Goal: Information Seeking & Learning: Learn about a topic

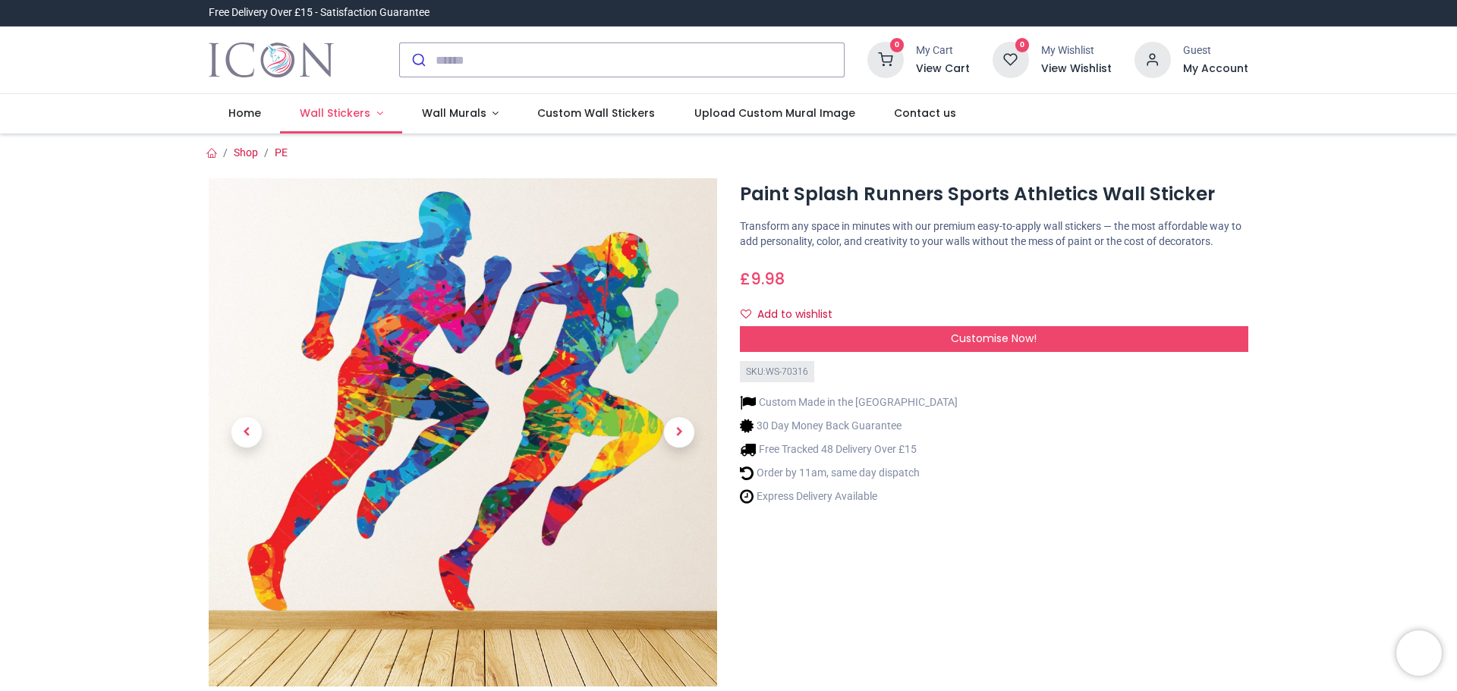
click at [373, 115] on link "Wall Stickers" at bounding box center [341, 113] width 122 height 39
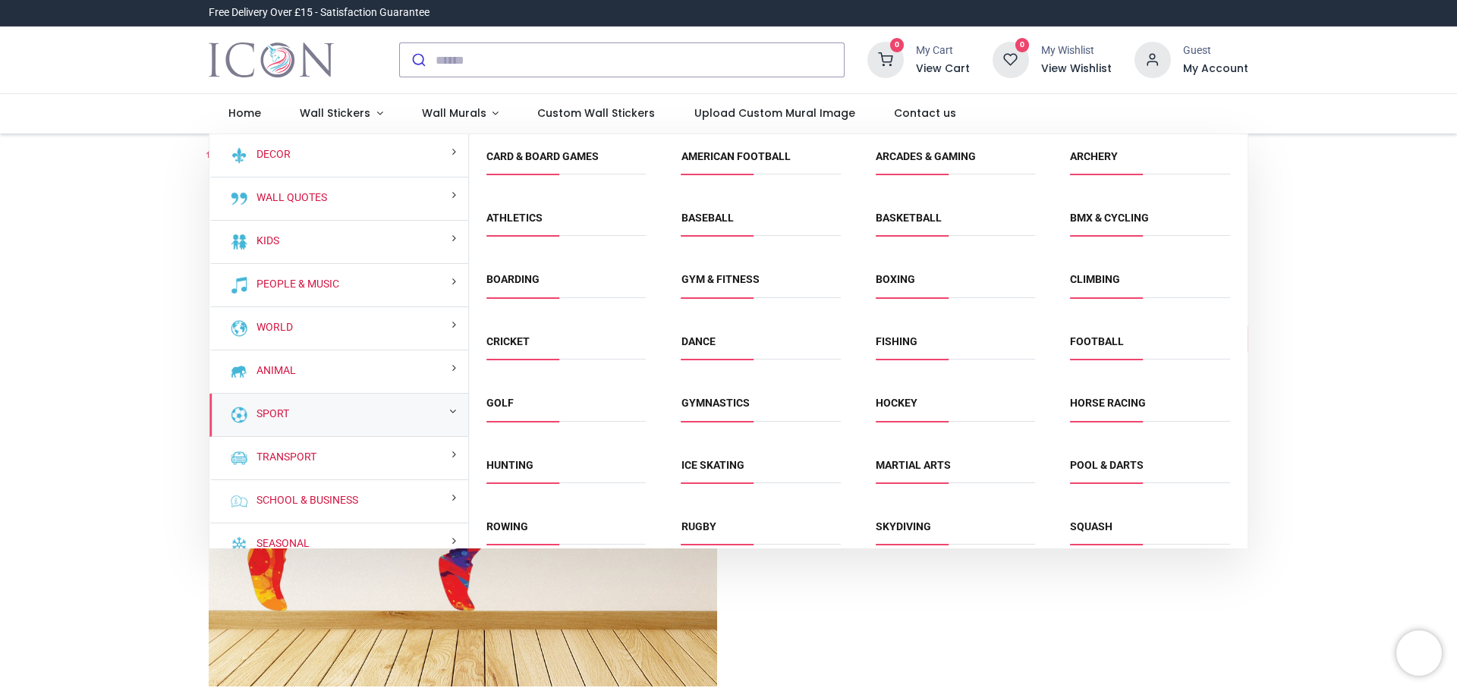
click at [411, 420] on div "Sport" at bounding box center [338, 415] width 259 height 43
click at [281, 411] on link "Sport" at bounding box center [269, 414] width 39 height 15
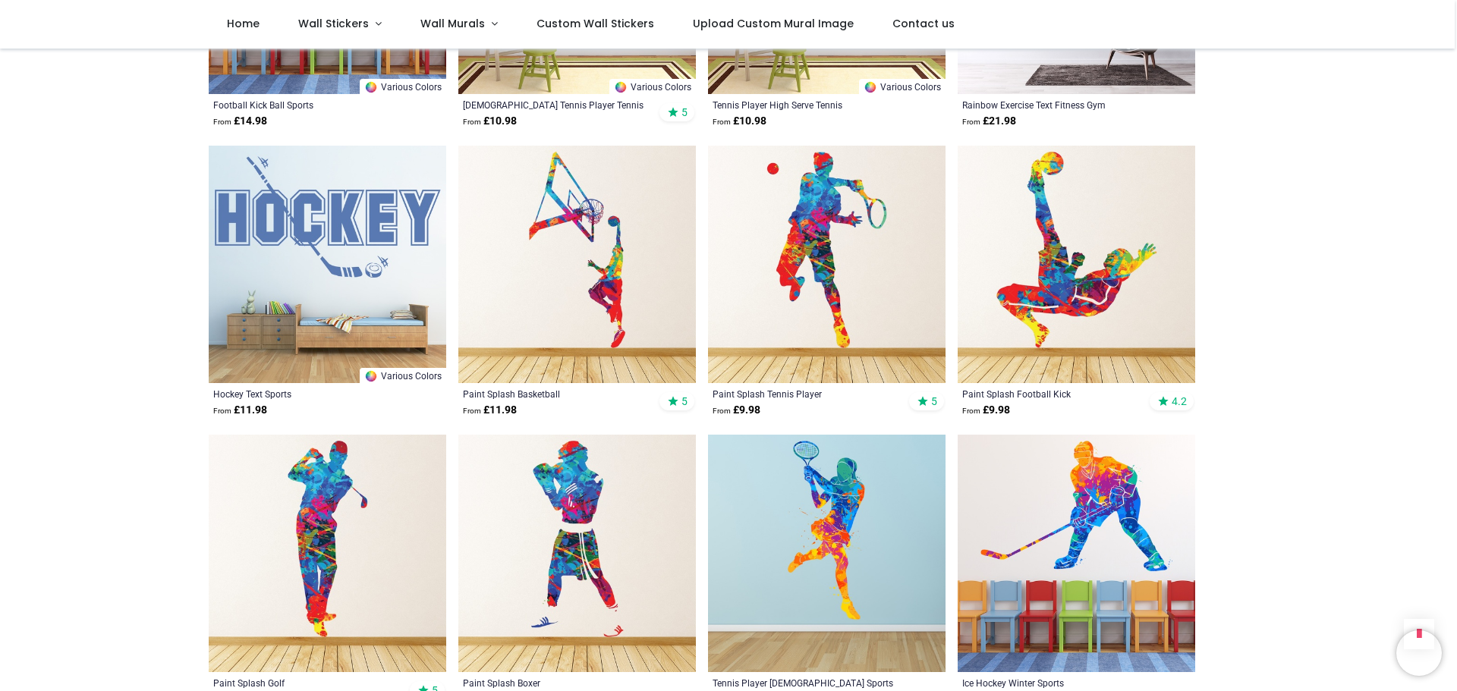
scroll to position [1745, 0]
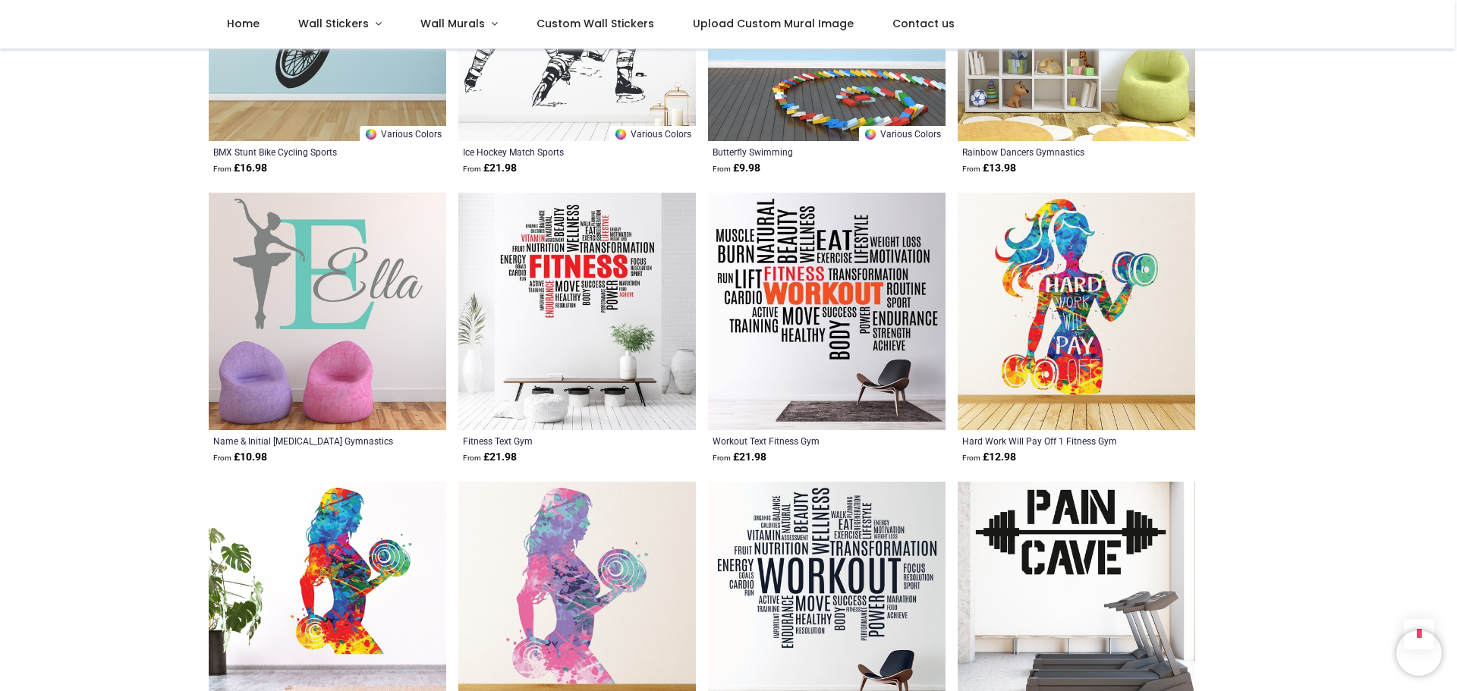
scroll to position [3642, 0]
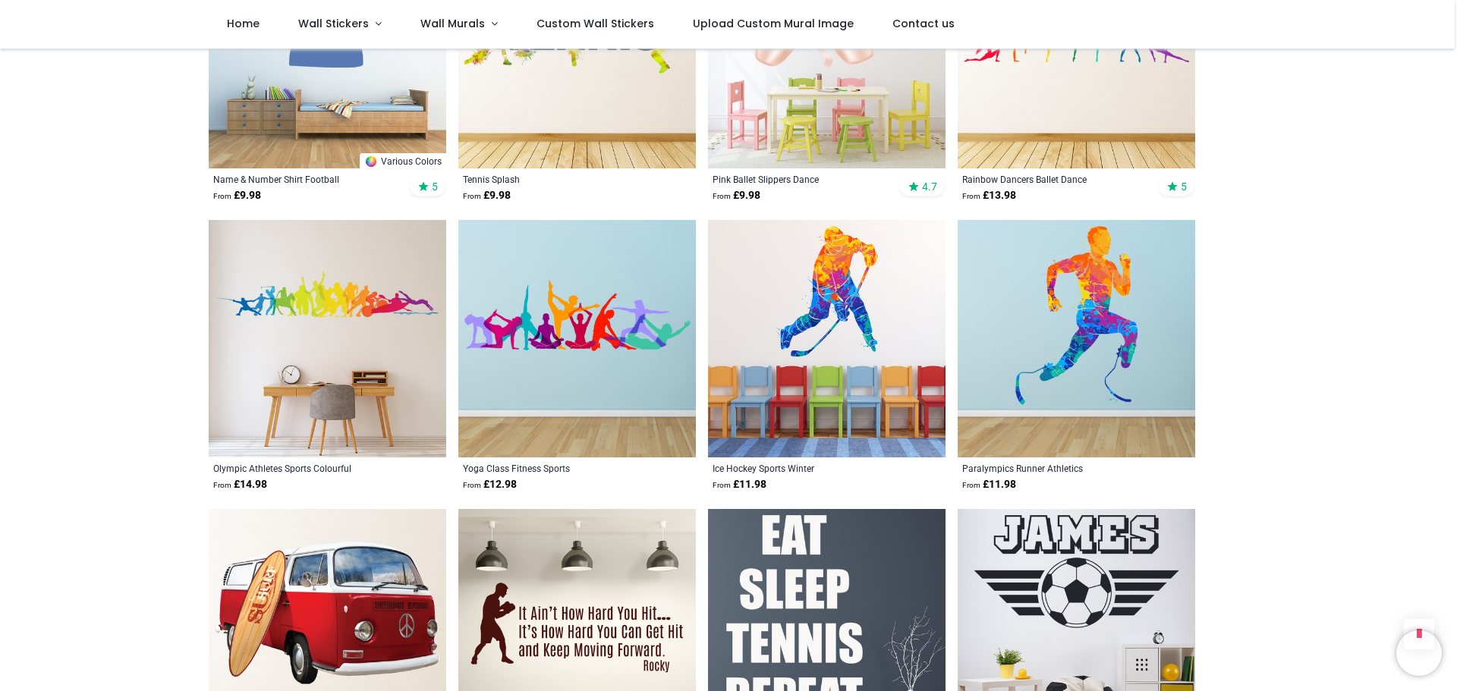
scroll to position [5615, 0]
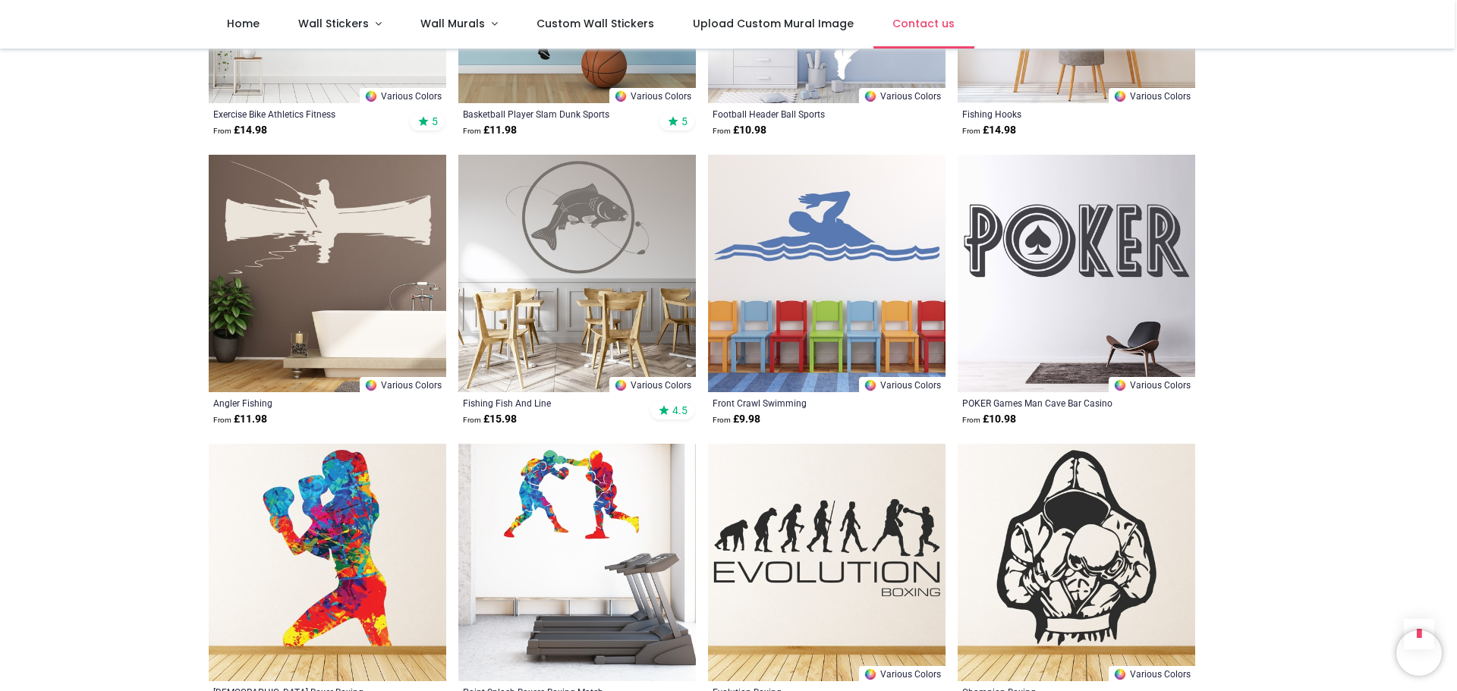
scroll to position [7901, 0]
